Goal: Navigation & Orientation: Understand site structure

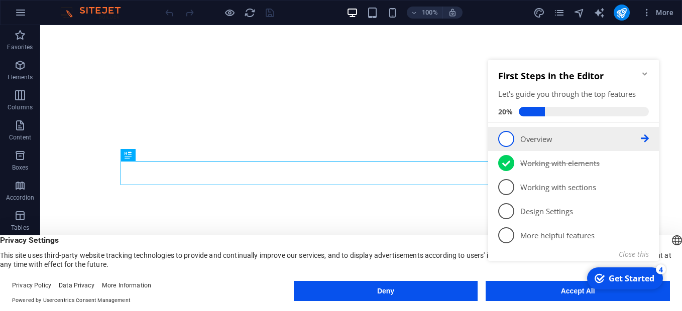
click at [507, 139] on span "1" at bounding box center [506, 139] width 16 height 16
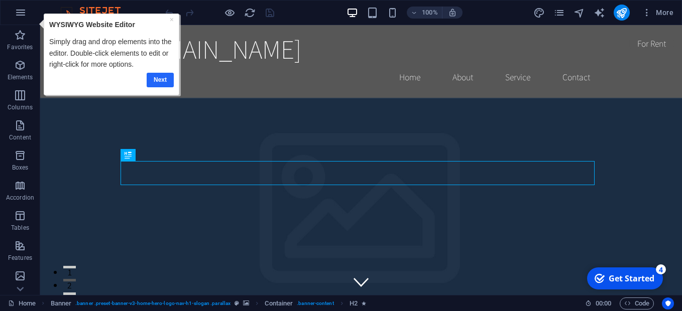
click at [153, 78] on link "Next" at bounding box center [160, 80] width 27 height 15
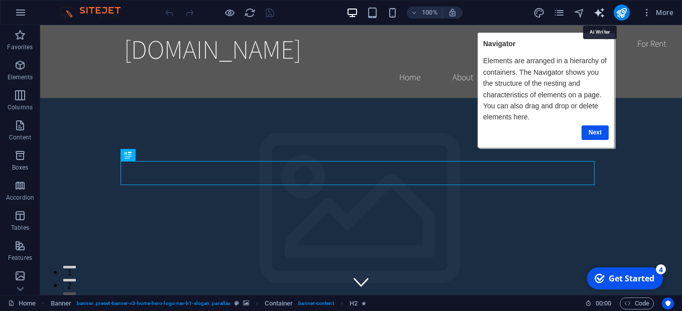
click at [0, 0] on icon "text_generator" at bounding box center [0, 0] width 0 height 0
select select "English"
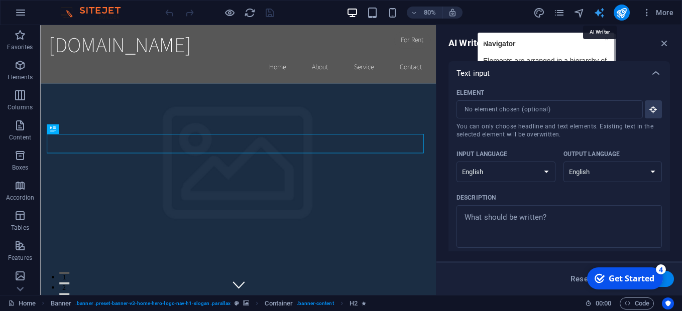
click at [0, 0] on icon "text_generator" at bounding box center [0, 0] width 0 height 0
click at [545, 173] on select "Albanian Arabic Armenian Awadhi Azerbaijani Bashkir Basque Belarusian Bengali B…" at bounding box center [505, 172] width 99 height 21
click at [0, 0] on icon "text_generator" at bounding box center [0, 0] width 0 height 0
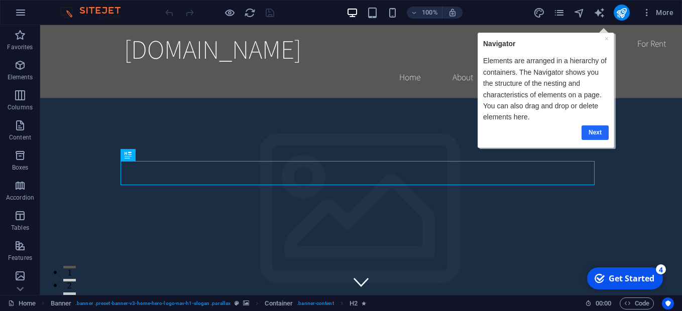
click at [592, 128] on link "Next" at bounding box center [594, 132] width 27 height 15
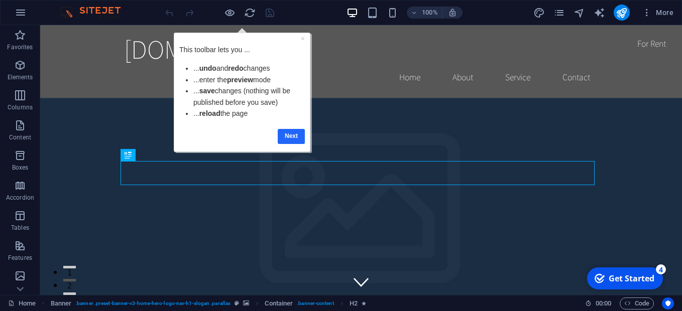
click at [293, 129] on link "Next" at bounding box center [291, 136] width 27 height 15
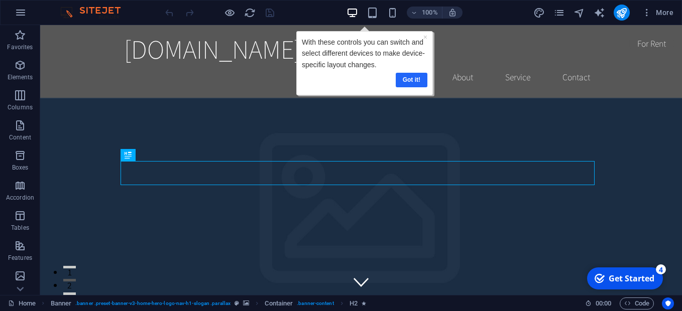
click at [410, 83] on link "Got it!" at bounding box center [411, 80] width 32 height 15
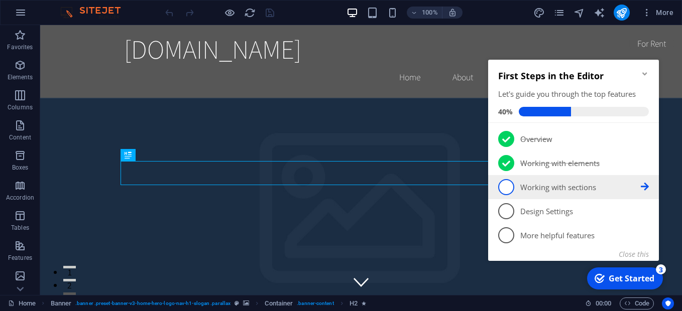
click at [508, 182] on span "3" at bounding box center [506, 187] width 16 height 16
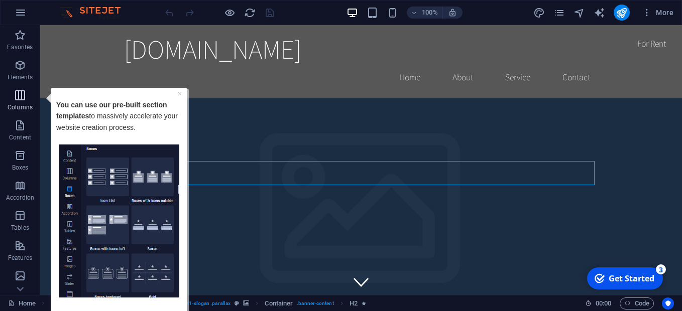
click at [15, 101] on span "Columns" at bounding box center [20, 101] width 40 height 24
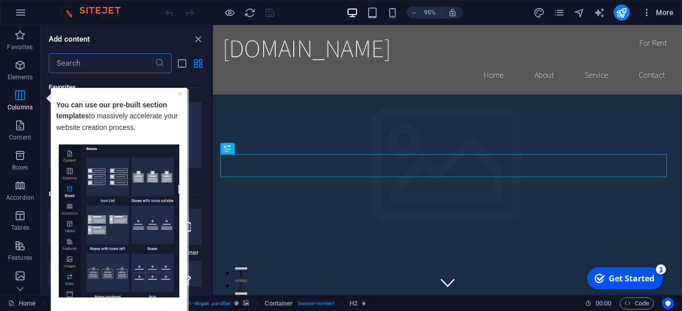
scroll to position [497, 0]
click at [0, 0] on icon "button" at bounding box center [0, 0] width 0 height 0
